Goal: Find specific page/section: Find specific page/section

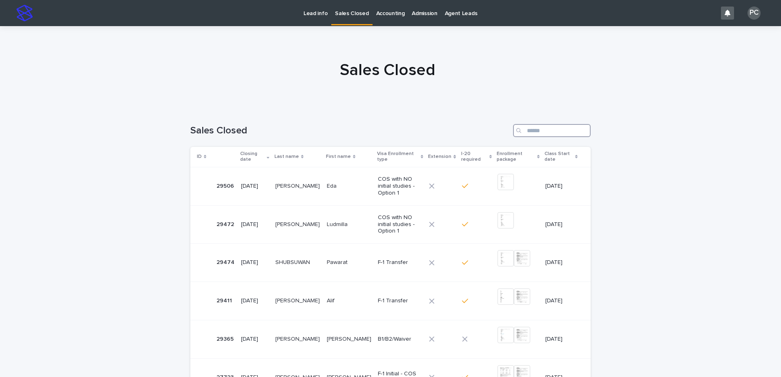
click at [544, 133] on input "Search" at bounding box center [552, 130] width 78 height 13
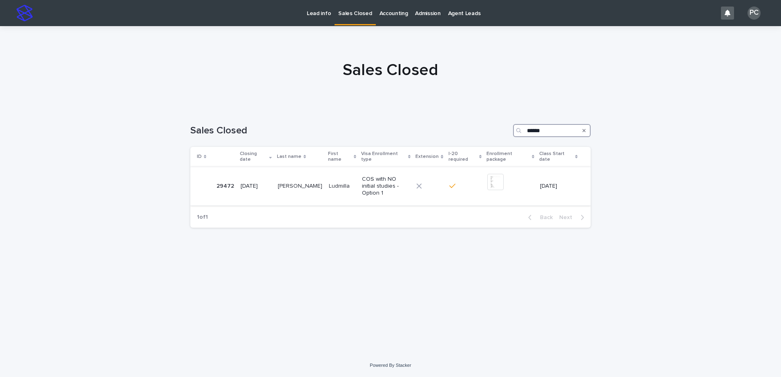
type input "******"
click at [300, 185] on div "[PERSON_NAME] [PERSON_NAME]" at bounding box center [300, 186] width 45 height 13
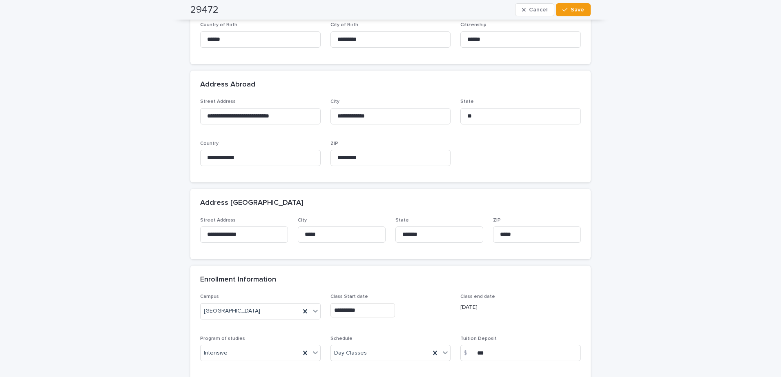
scroll to position [327, 0]
